Goal: Task Accomplishment & Management: Use online tool/utility

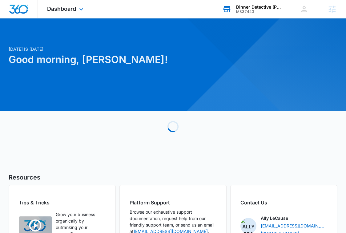
click at [241, 8] on div "Dinner Detective [PERSON_NAME]" at bounding box center [258, 7] width 45 height 5
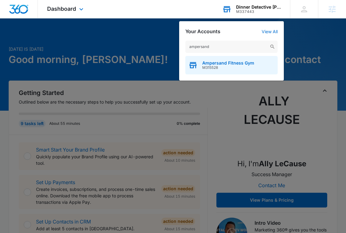
type input "ampersand"
click at [214, 64] on span "Ampersand Fitness Gym" at bounding box center [228, 63] width 52 height 5
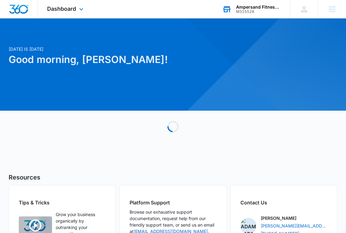
click at [66, 4] on div "Dashboard Apps Reputation Forms CRM Email Social Content Ads Intelligence Files…" at bounding box center [66, 9] width 56 height 18
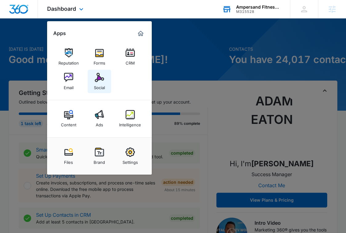
click at [94, 83] on div "Social" at bounding box center [99, 86] width 11 height 8
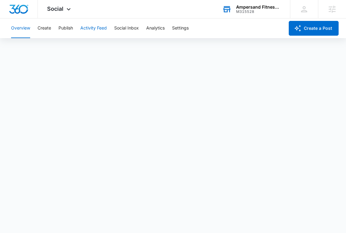
click at [91, 30] on button "Activity Feed" at bounding box center [93, 28] width 26 height 20
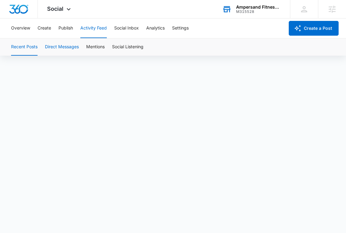
click at [62, 50] on button "Direct Messages" at bounding box center [62, 46] width 34 height 17
click at [94, 53] on button "Mentions" at bounding box center [95, 46] width 18 height 17
click at [127, 22] on button "Social Inbox" at bounding box center [126, 28] width 25 height 20
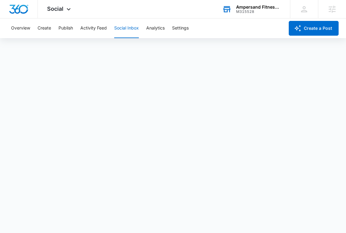
scroll to position [2, 0]
